Goal: Information Seeking & Learning: Compare options

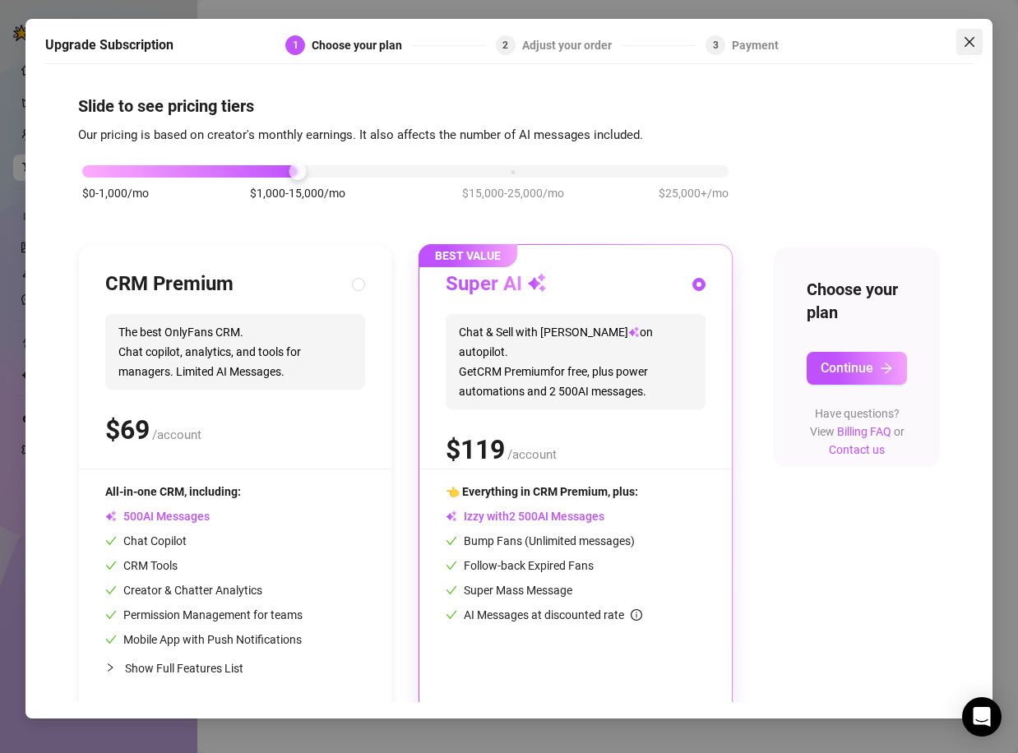
click at [968, 39] on icon "close" at bounding box center [969, 41] width 13 height 13
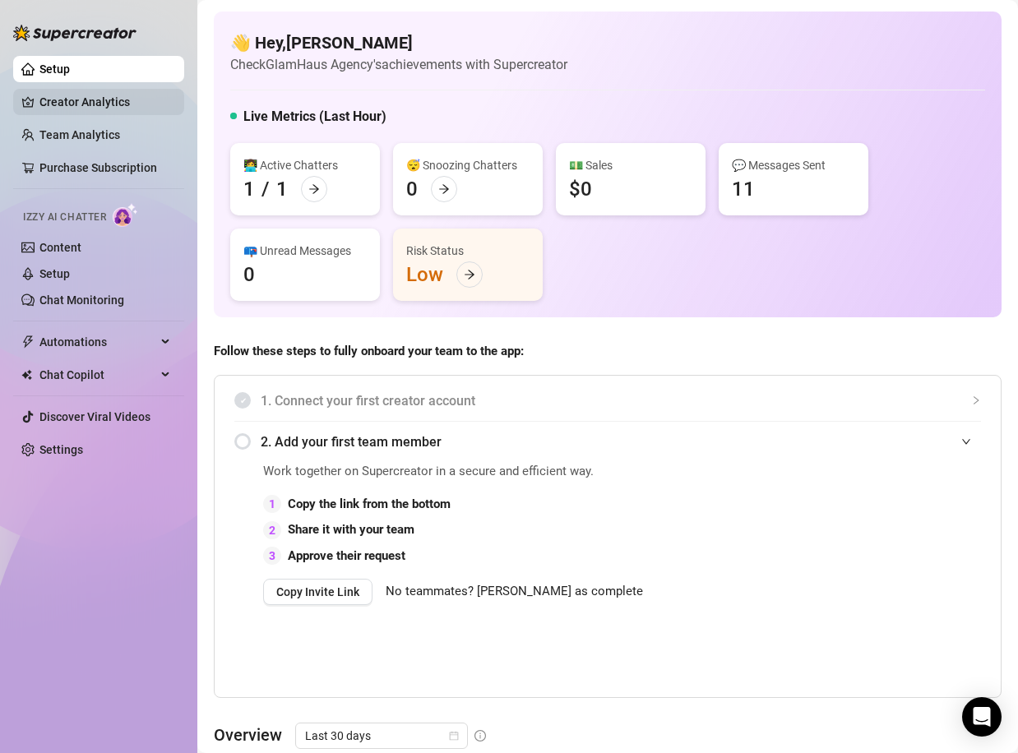
click at [75, 99] on link "Creator Analytics" at bounding box center [105, 102] width 132 height 26
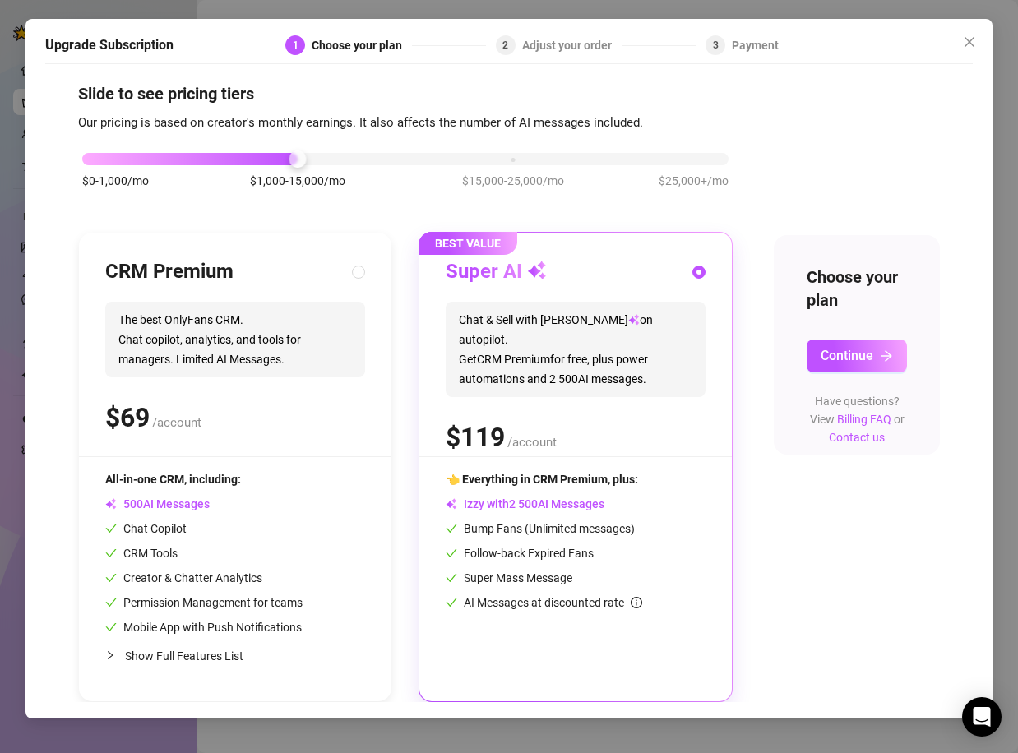
scroll to position [13, 0]
drag, startPoint x: 465, startPoint y: 476, endPoint x: 636, endPoint y: 478, distance: 171.9
click at [636, 478] on span "👈 Everything in CRM Premium, plus:" at bounding box center [542, 479] width 192 height 13
copy span "verything in CRM Premium, plus:"
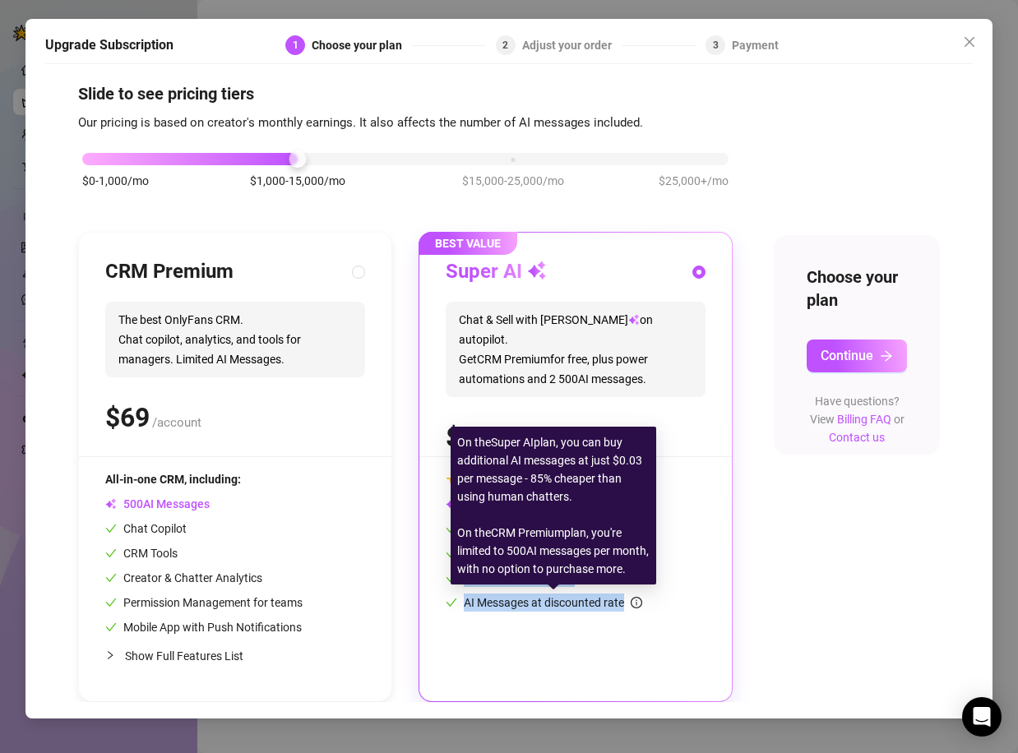
drag, startPoint x: 465, startPoint y: 524, endPoint x: 624, endPoint y: 600, distance: 176.2
click at [624, 600] on div "👈 Everything in CRM Premium, plus: Izzy with AI Messages Bump Fans (Unlimited m…" at bounding box center [576, 540] width 260 height 141
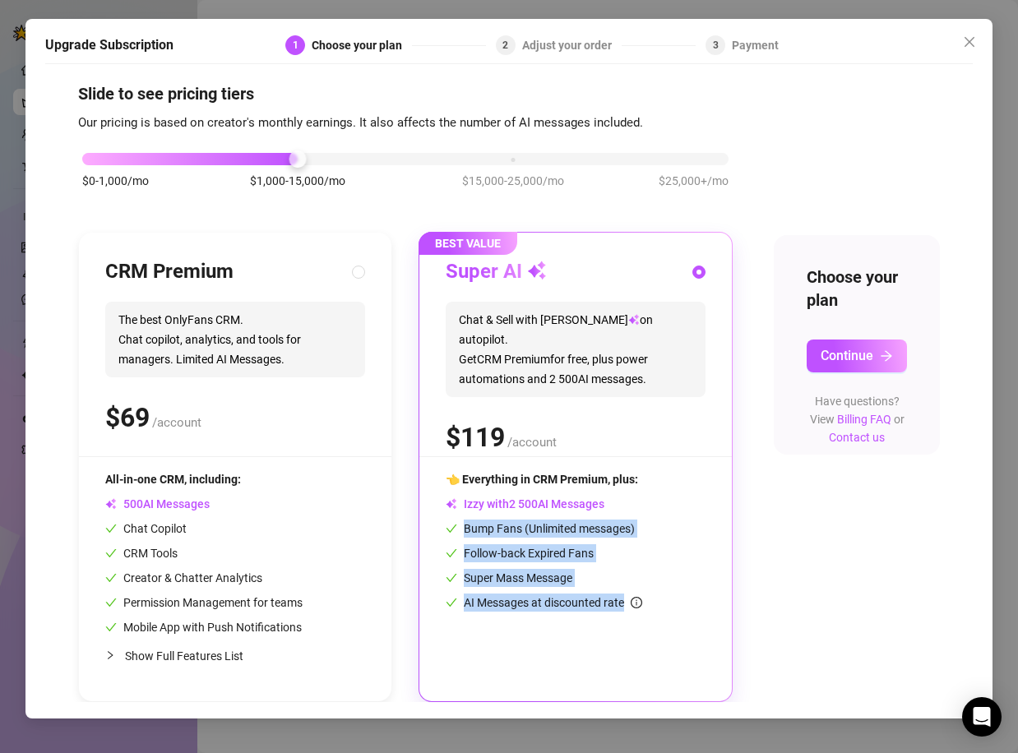
copy div "Bump Fans (Unlimited messages) Follow-back Expired Fans Super Mass Message AI M…"
click at [977, 44] on span "Close" at bounding box center [969, 41] width 26 height 13
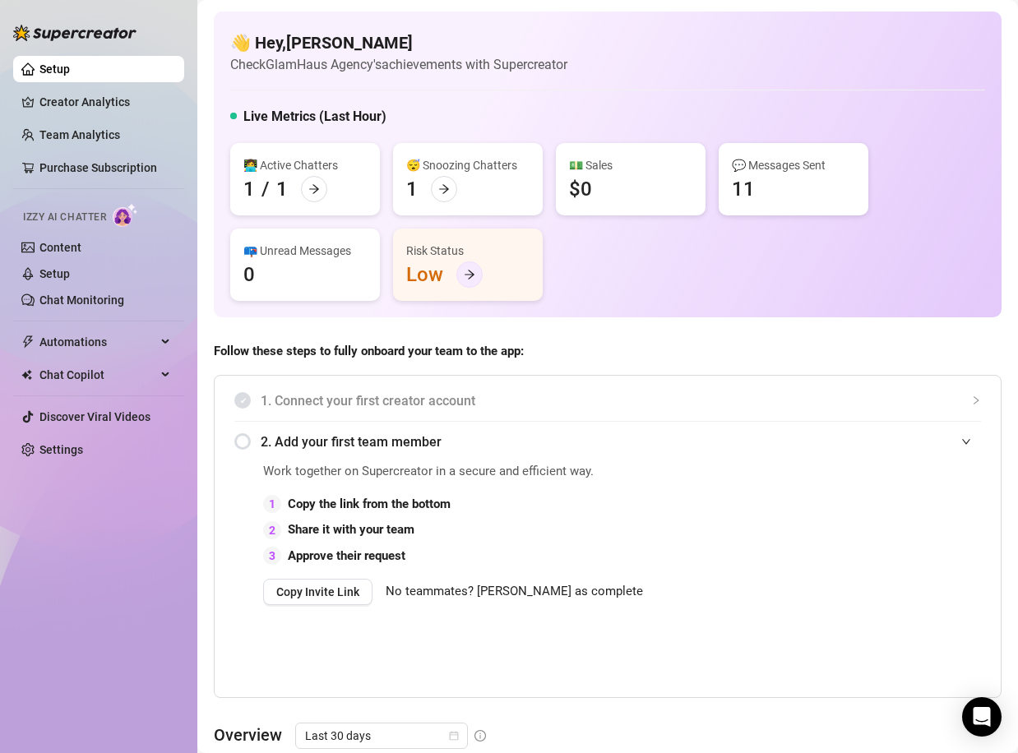
click at [470, 272] on icon "arrow-right" at bounding box center [470, 275] width 10 height 9
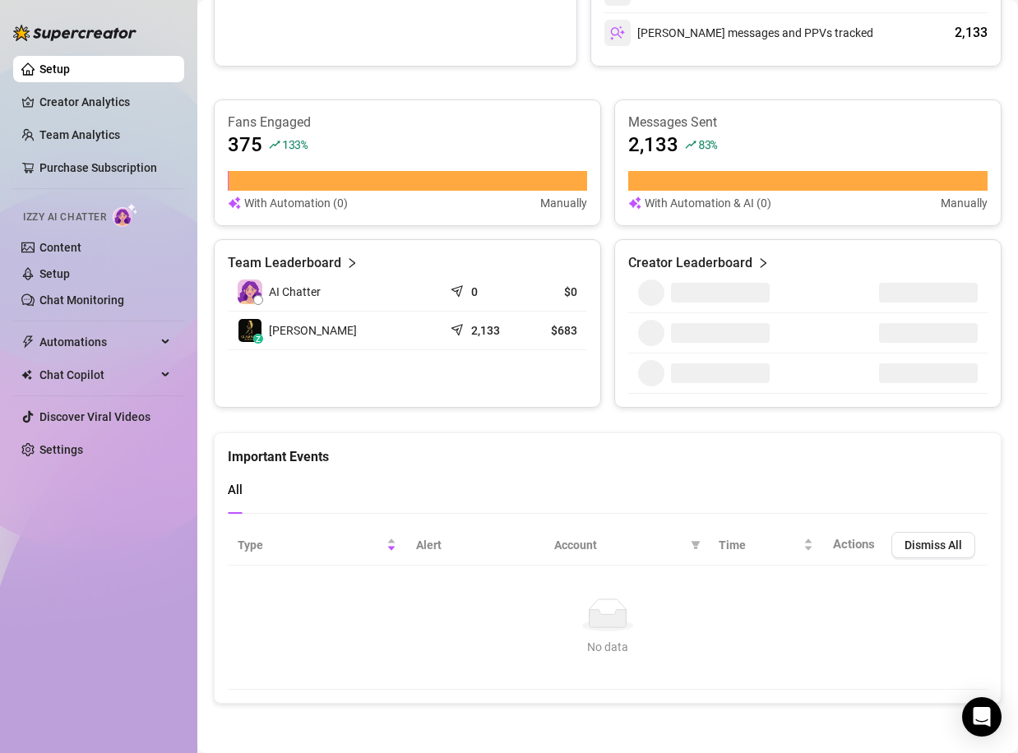
scroll to position [938, 0]
